Goal: Task Accomplishment & Management: Manage account settings

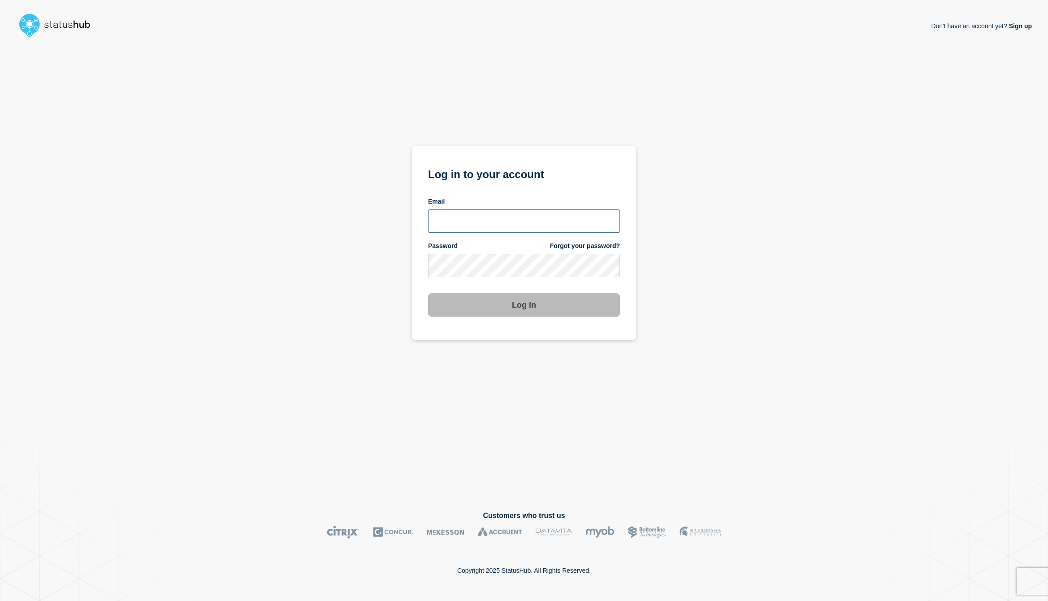
click at [520, 221] on input "email input" at bounding box center [524, 220] width 192 height 23
paste input "noc@catonetworks.com"
type input "noc@catonetworks.com"
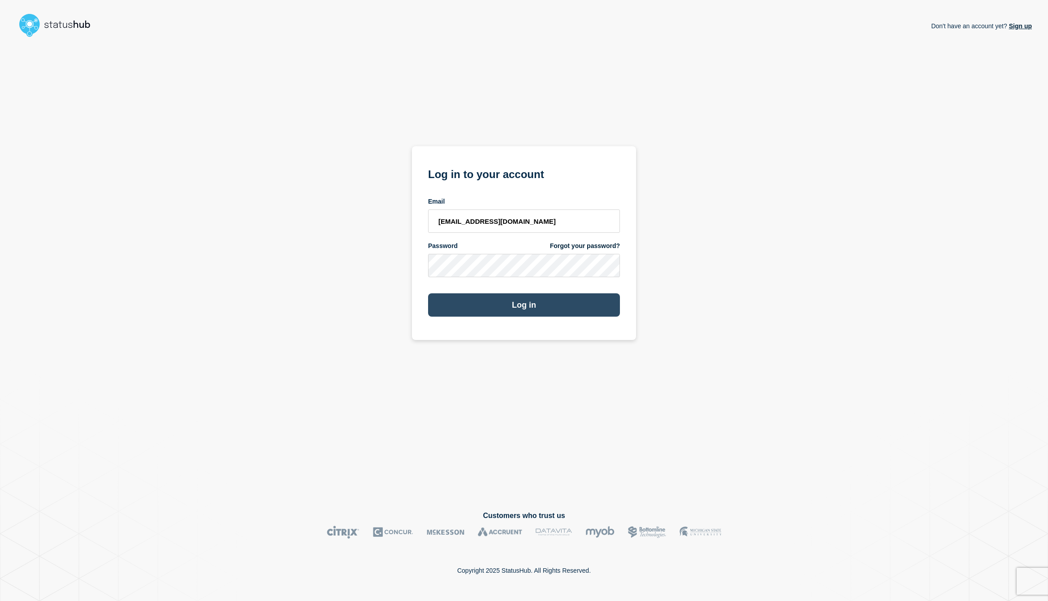
click at [605, 312] on button "Log in" at bounding box center [524, 304] width 192 height 23
